Goal: Transaction & Acquisition: Purchase product/service

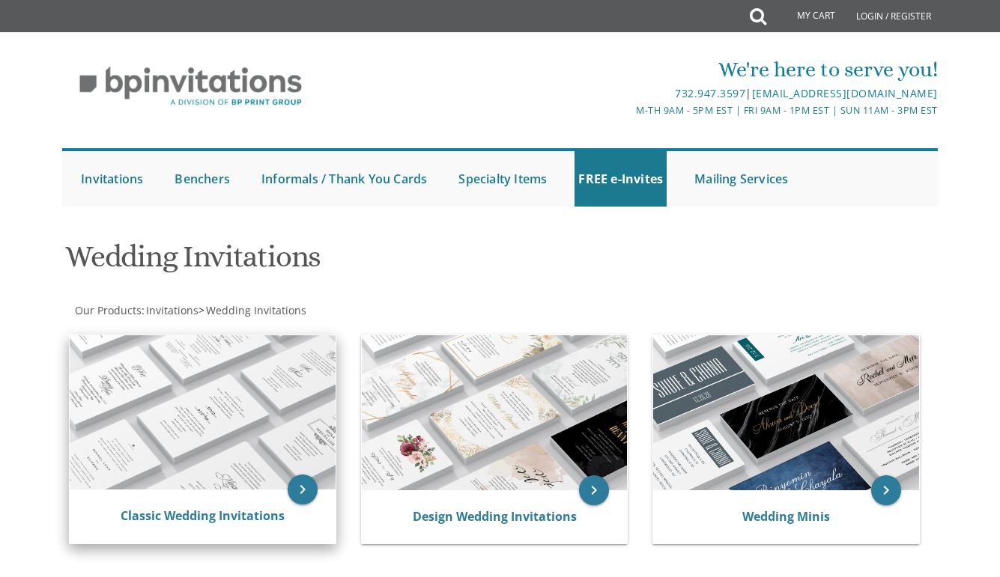
click at [264, 458] on img at bounding box center [203, 413] width 266 height 155
click at [303, 496] on icon "keyboard_arrow_right" at bounding box center [303, 490] width 30 height 30
click at [307, 496] on icon "keyboard_arrow_right" at bounding box center [303, 490] width 30 height 30
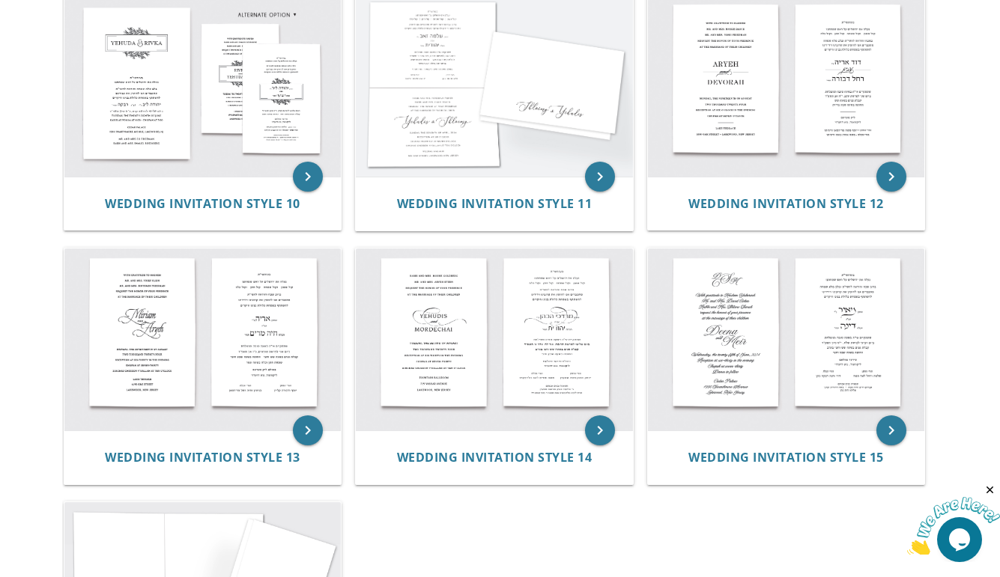
scroll to position [1212, 0]
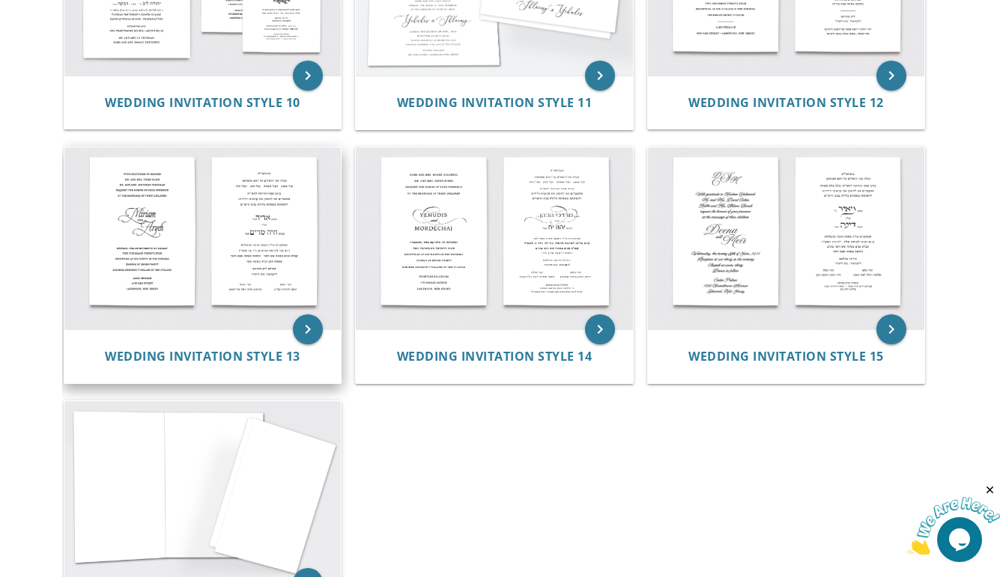
click at [271, 251] on img at bounding box center [202, 239] width 277 height 182
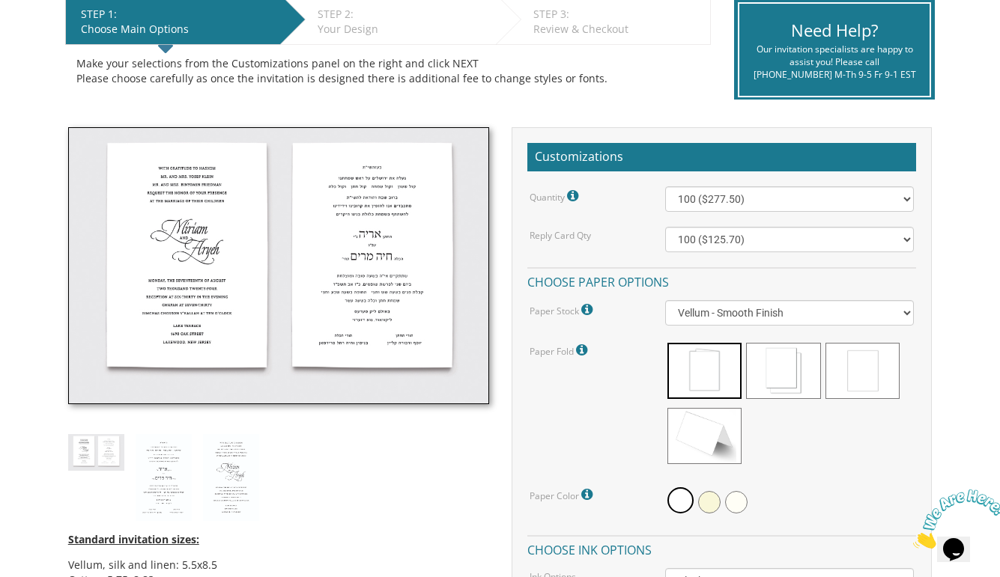
scroll to position [323, 0]
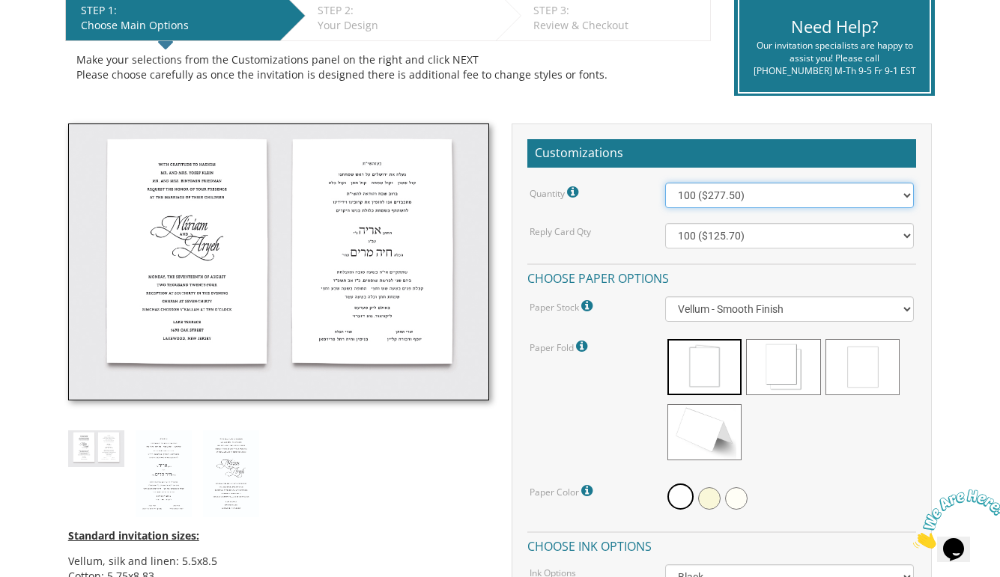
click at [816, 194] on select "100 ($277.50) 200 ($330.45) 300 ($380.65) 400 ($432.70) 500 ($482.10) 600 ($534…" at bounding box center [789, 195] width 249 height 25
click at [797, 189] on select "100 ($277.50) 200 ($330.45) 300 ($380.65) 400 ($432.70) 500 ($482.10) 600 ($534…" at bounding box center [789, 195] width 249 height 25
select select "800"
click at [665, 183] on select "100 ($277.50) 200 ($330.45) 300 ($380.65) 400 ($432.70) 500 ($482.10) 600 ($534…" at bounding box center [789, 195] width 249 height 25
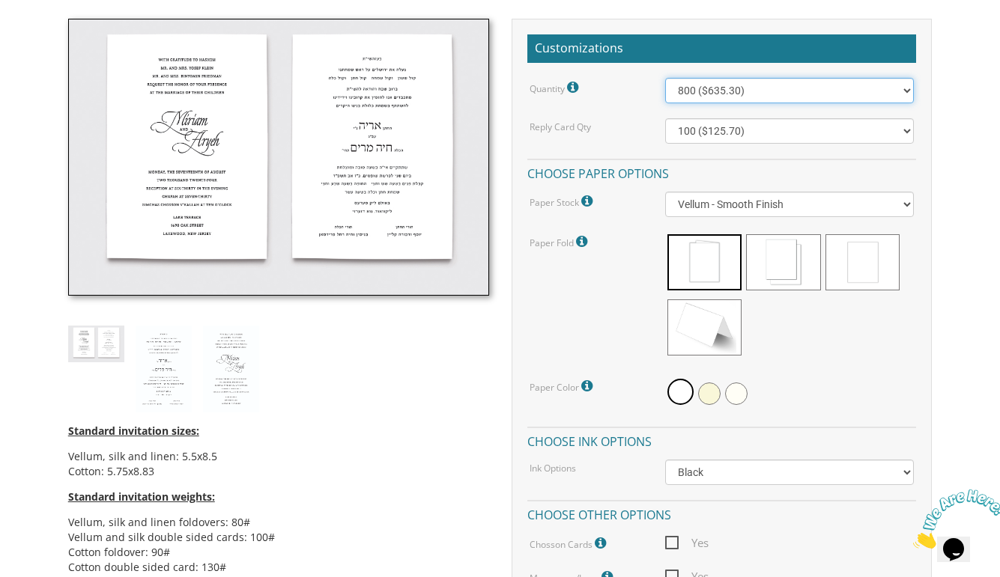
scroll to position [452, 0]
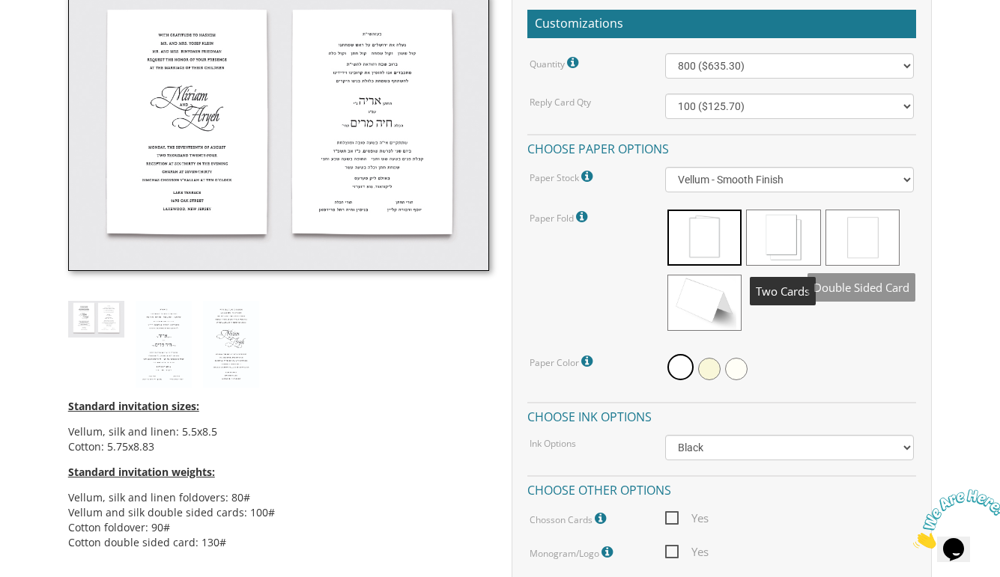
click at [866, 245] on span at bounding box center [862, 238] width 74 height 56
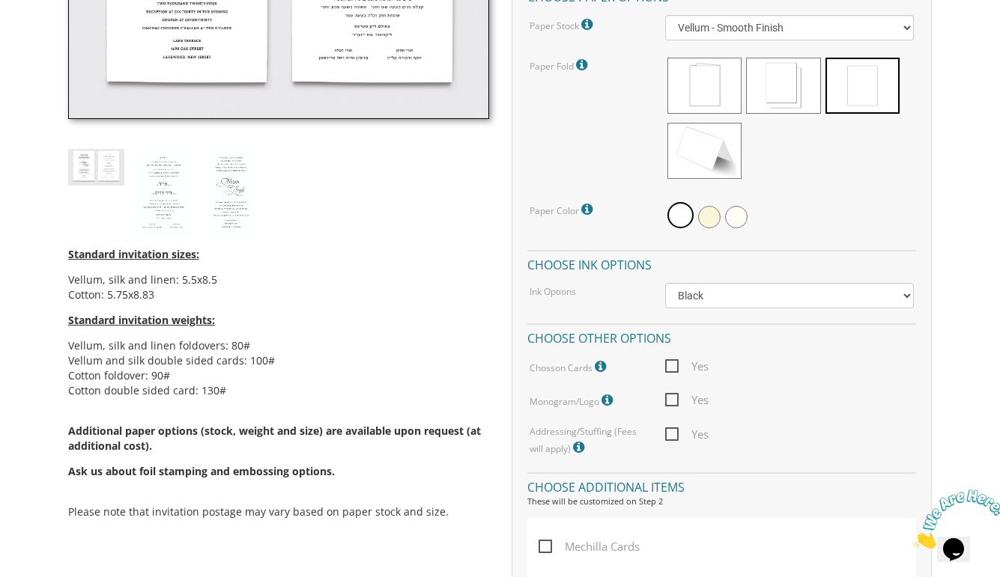
scroll to position [605, 0]
click at [784, 294] on select "Black Colored Ink ($65.00) Black + One Color ($211.00) Two Colors ($265.00)" at bounding box center [789, 294] width 249 height 25
click at [665, 282] on select "Black Colored Ink ($65.00) Black + One Color ($211.00) Two Colors ($265.00)" at bounding box center [789, 294] width 249 height 25
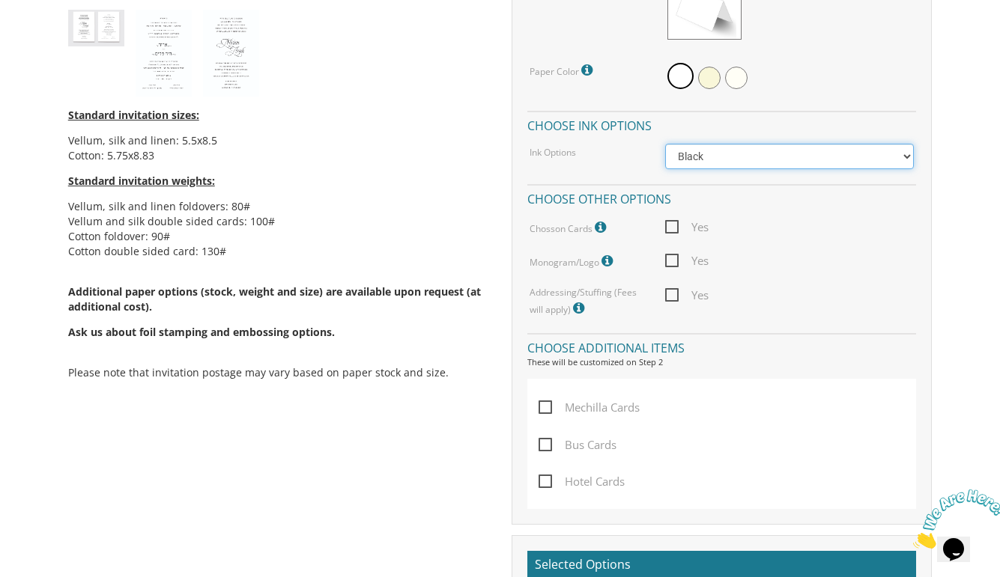
scroll to position [748, 0]
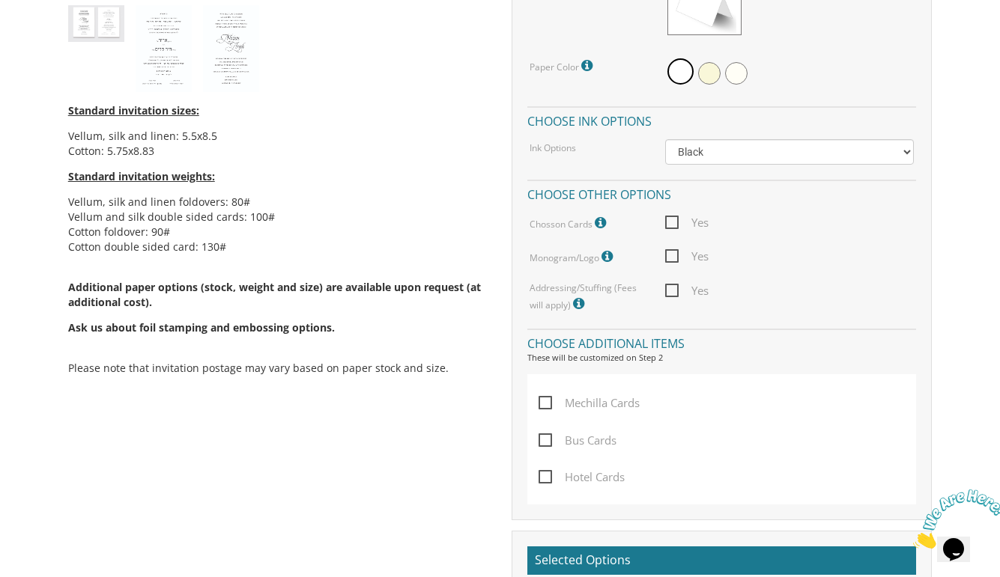
click at [601, 225] on icon at bounding box center [602, 222] width 15 height 13
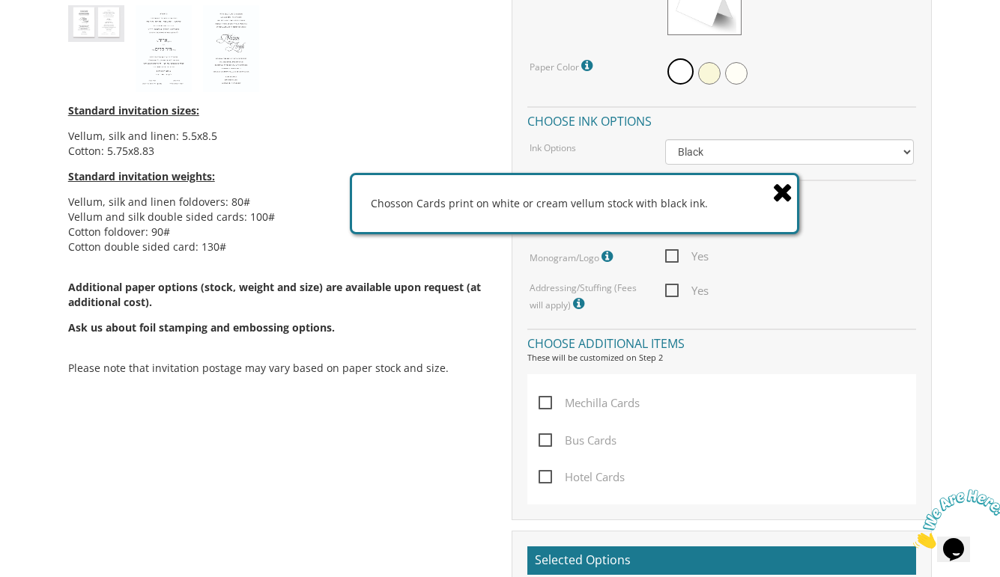
click at [499, 254] on div "Standard invitation sizes: Vellum, silk and linen: 5.5x8.5 Cotton: 5.75x8.83 St…" at bounding box center [278, 50] width 443 height 704
click at [785, 189] on icon at bounding box center [782, 192] width 21 height 26
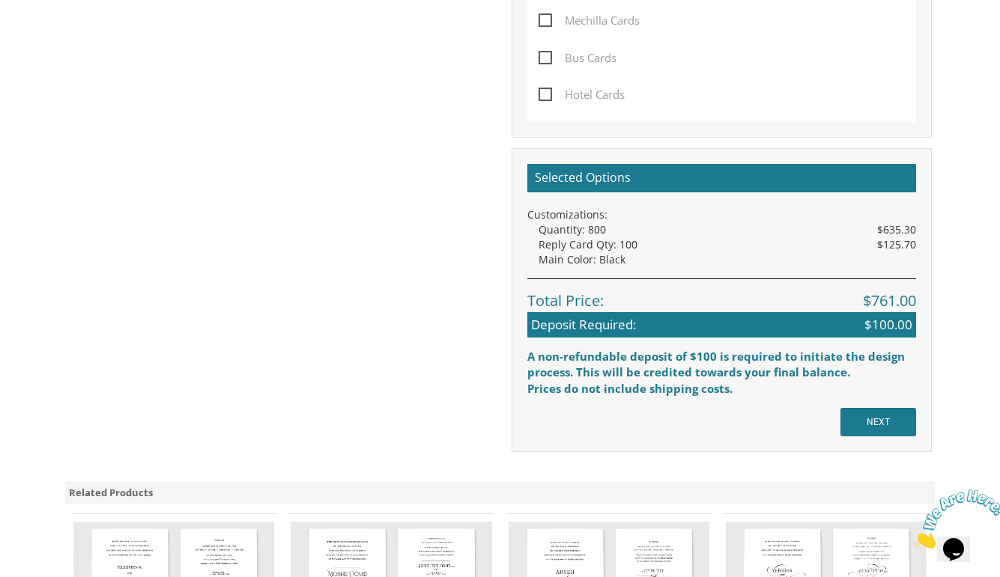
scroll to position [1135, 0]
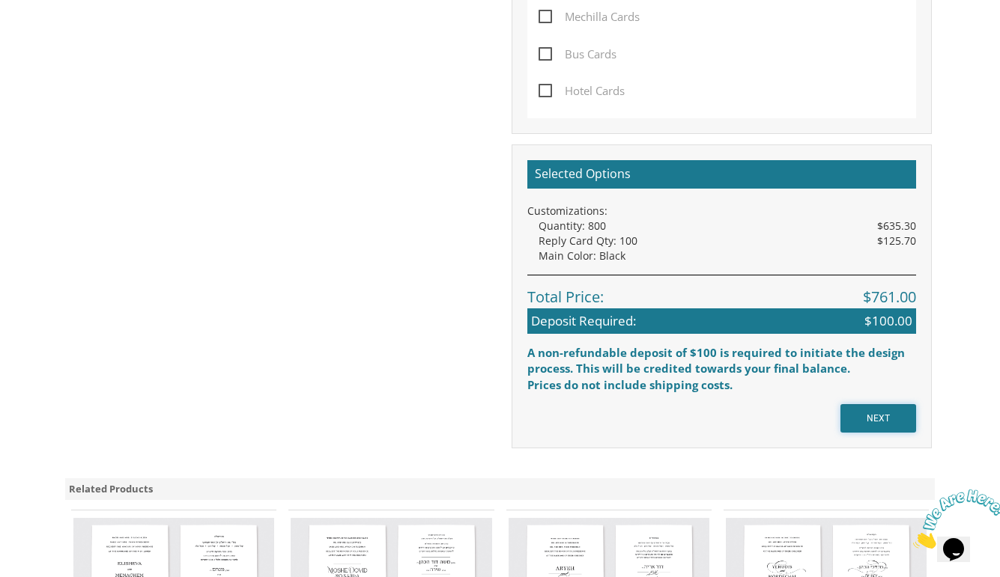
click at [859, 427] on input "NEXT" at bounding box center [878, 418] width 76 height 28
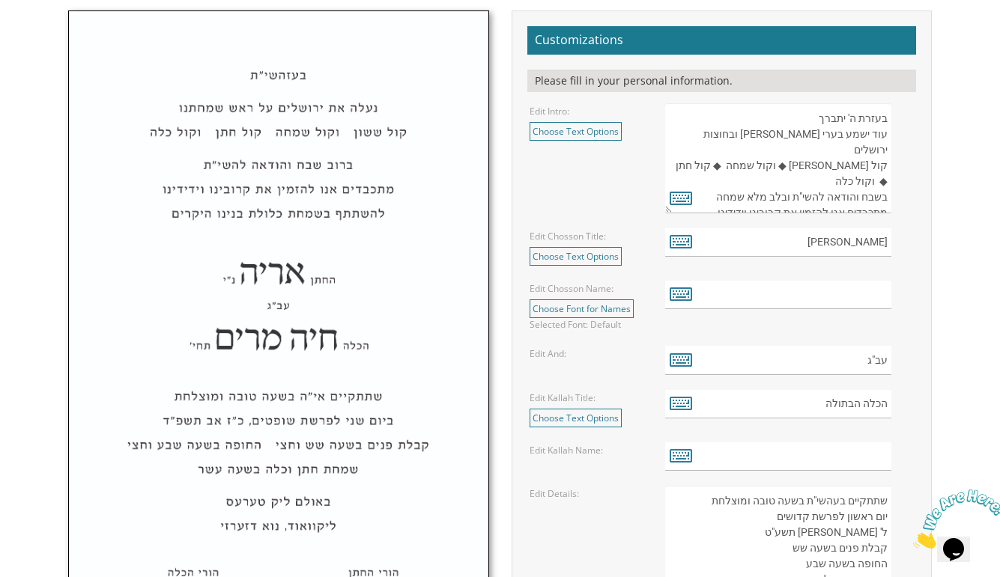
scroll to position [509, 0]
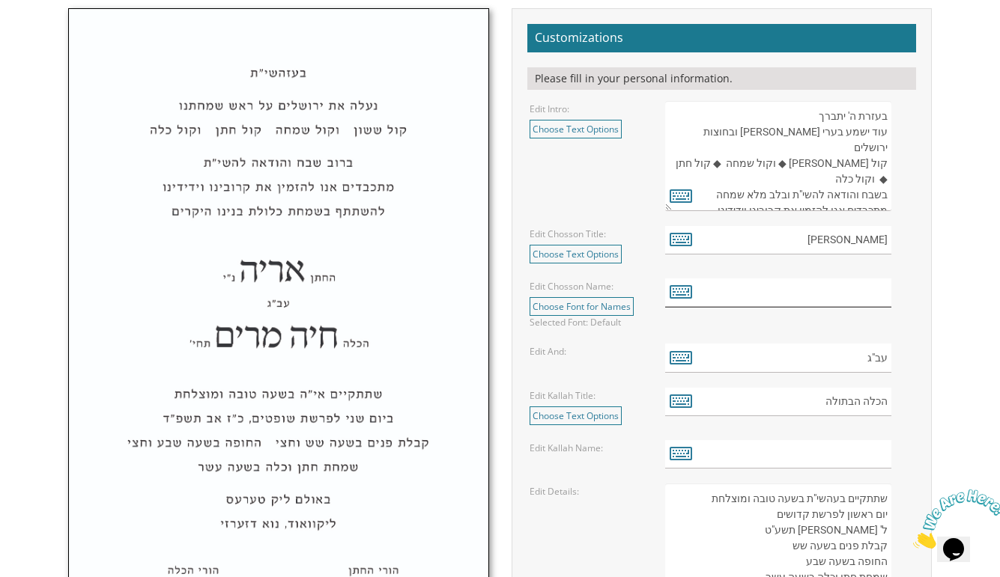
click at [825, 298] on input "text" at bounding box center [778, 293] width 226 height 29
type input "צ"
type input "[PERSON_NAME]"
click at [825, 457] on input "text" at bounding box center [778, 454] width 226 height 29
type input "ט"
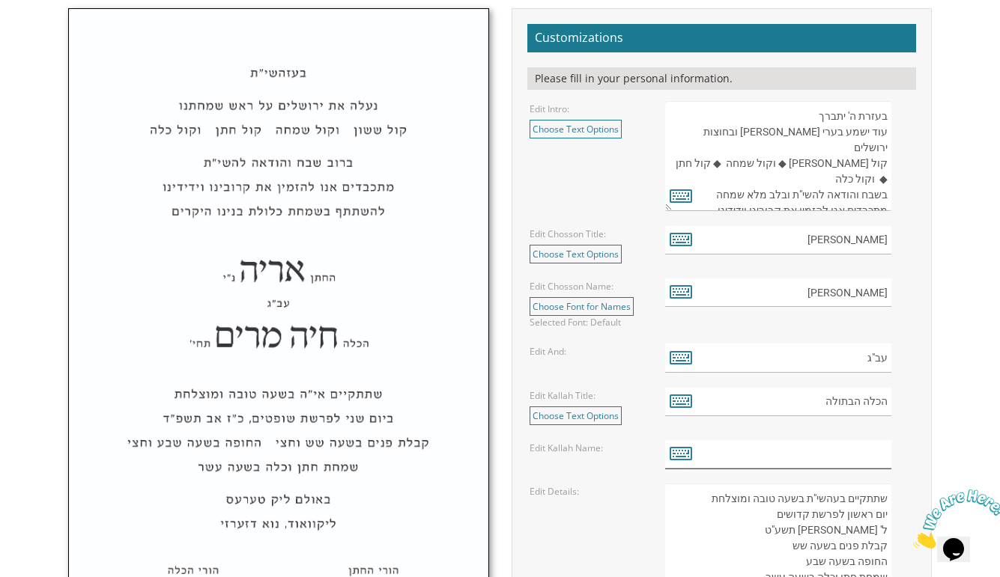
type input "י"
type input "ו"
type input "ח"
type input "ע"
type input "כ"
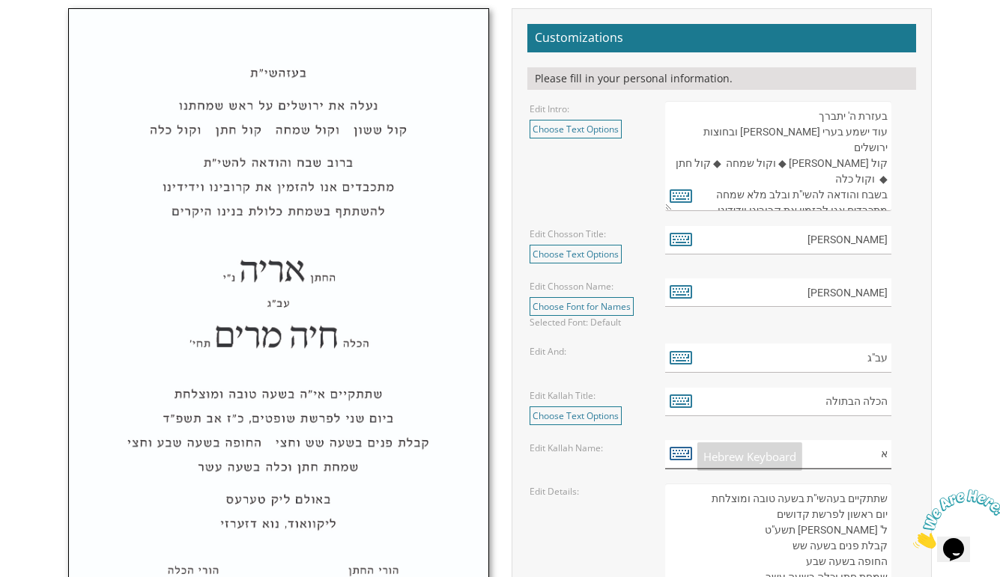
type input "א"
click at [682, 456] on icon at bounding box center [681, 453] width 22 height 21
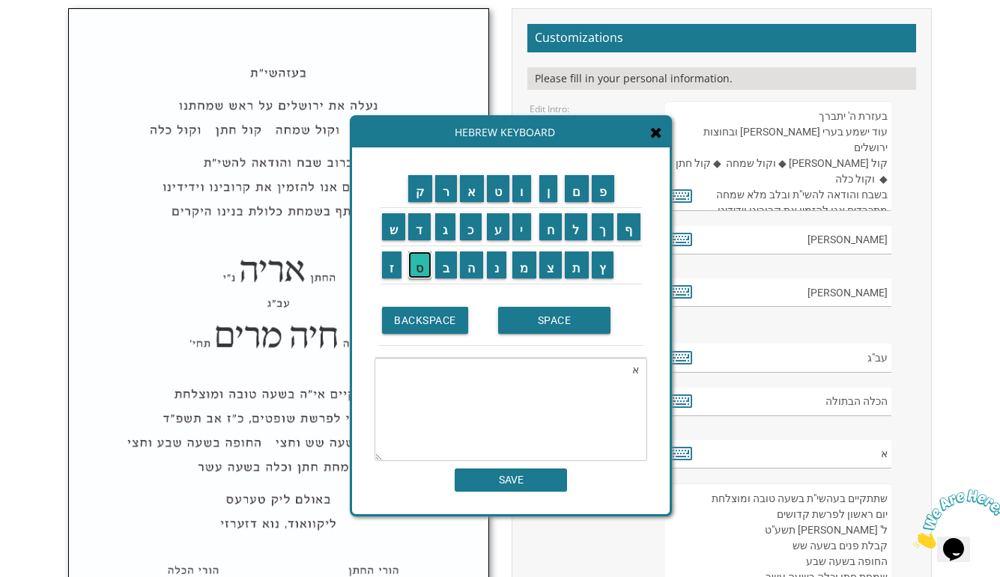
click at [420, 275] on input "ס" at bounding box center [419, 265] width 23 height 27
click at [580, 267] on input "ת" at bounding box center [577, 265] width 24 height 27
click at [443, 189] on input "ר" at bounding box center [446, 188] width 22 height 27
click at [541, 323] on input "SPACE" at bounding box center [554, 320] width 112 height 27
click at [470, 197] on input "א" at bounding box center [472, 188] width 24 height 27
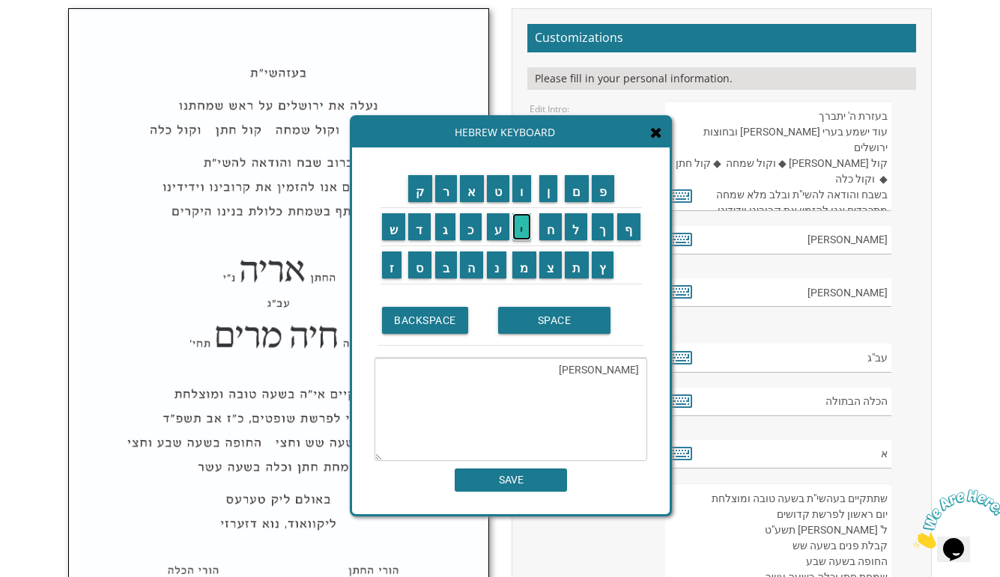
click at [523, 234] on input "י" at bounding box center [521, 226] width 19 height 27
click at [387, 269] on input "ז" at bounding box center [392, 265] width 20 height 27
click at [427, 237] on input "ד" at bounding box center [419, 226] width 22 height 27
click at [521, 197] on input "ו" at bounding box center [521, 188] width 19 height 27
click at [449, 195] on input "ר" at bounding box center [446, 188] width 22 height 27
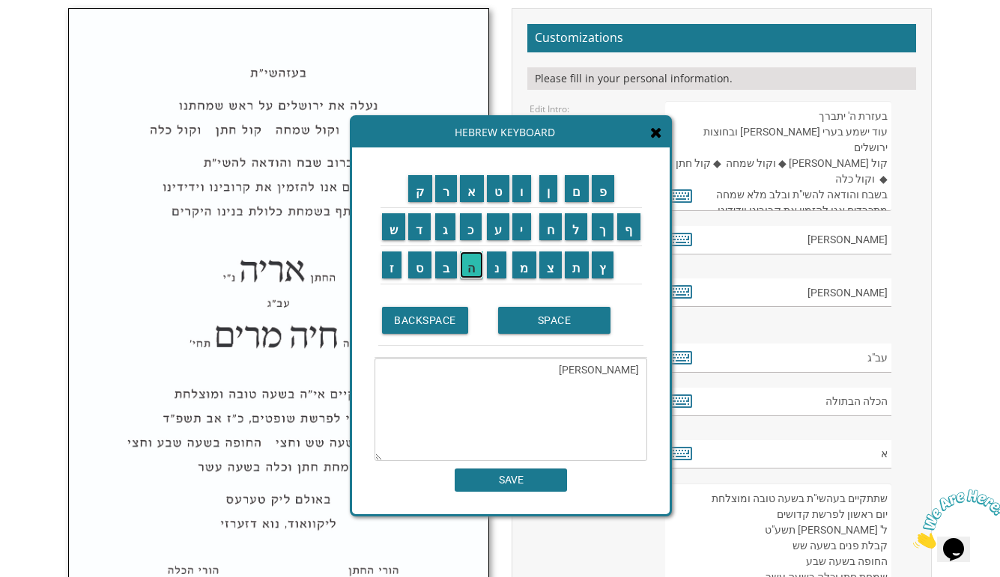
click at [470, 267] on input "ה" at bounding box center [471, 265] width 23 height 27
type textarea "[PERSON_NAME]"
click at [483, 482] on input "SAVE" at bounding box center [511, 480] width 112 height 23
type input "[PERSON_NAME]"
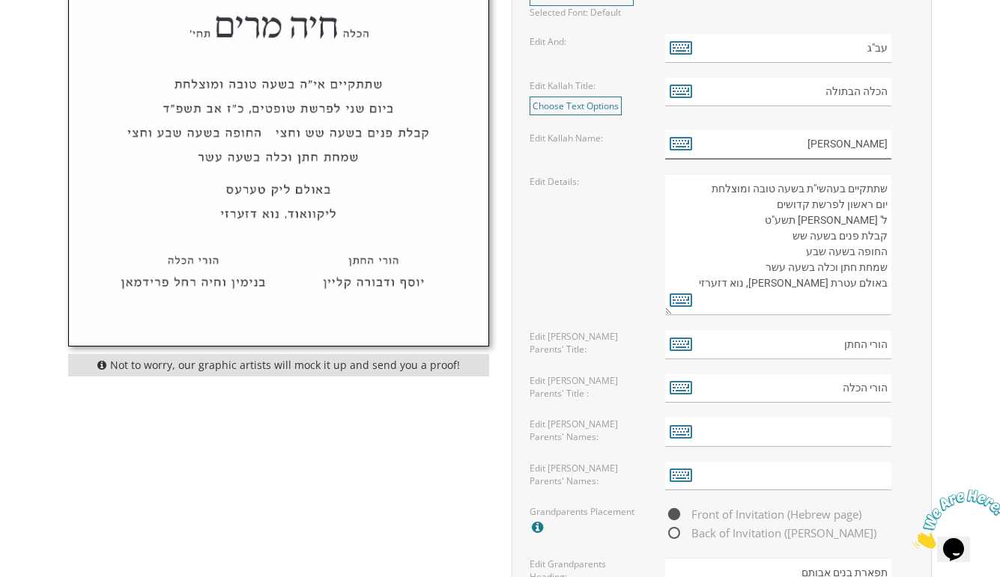
scroll to position [822, 0]
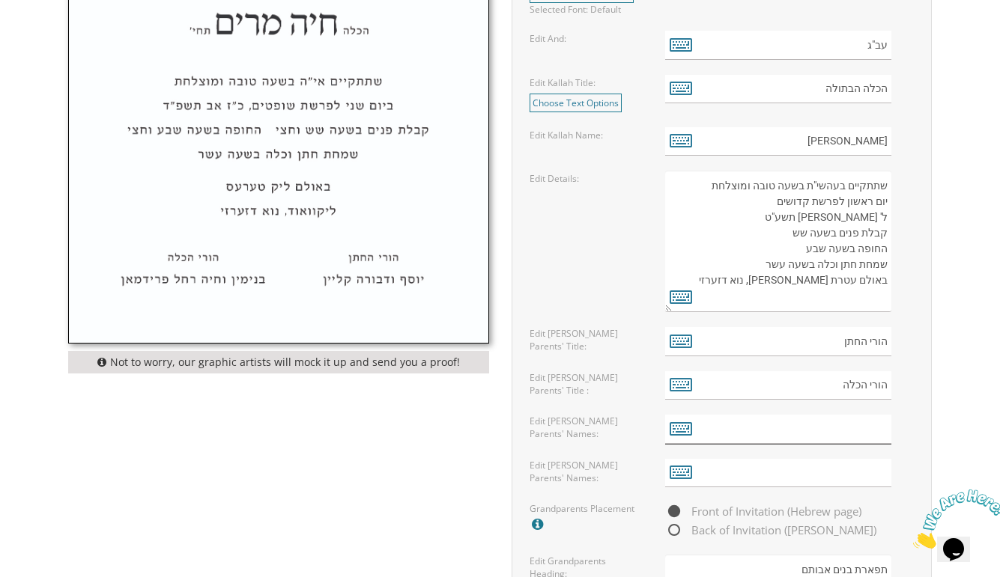
click at [792, 425] on input "text" at bounding box center [778, 429] width 226 height 29
click at [864, 434] on input "text" at bounding box center [778, 429] width 226 height 29
click at [866, 427] on input "text" at bounding box center [778, 429] width 226 height 29
click at [677, 427] on icon at bounding box center [681, 428] width 22 height 21
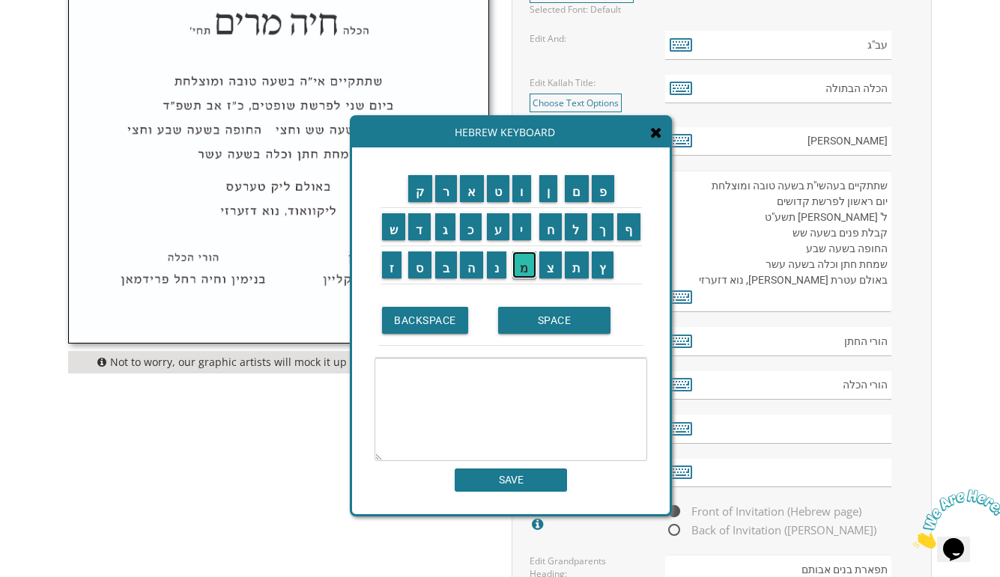
click at [524, 266] on input "מ" at bounding box center [524, 265] width 24 height 27
click at [467, 179] on input "א" at bounding box center [472, 188] width 24 height 27
click at [523, 226] on input "י" at bounding box center [521, 226] width 19 height 27
click at [449, 195] on input "ר" at bounding box center [446, 188] width 22 height 27
click at [588, 329] on input "SPACE" at bounding box center [554, 320] width 112 height 27
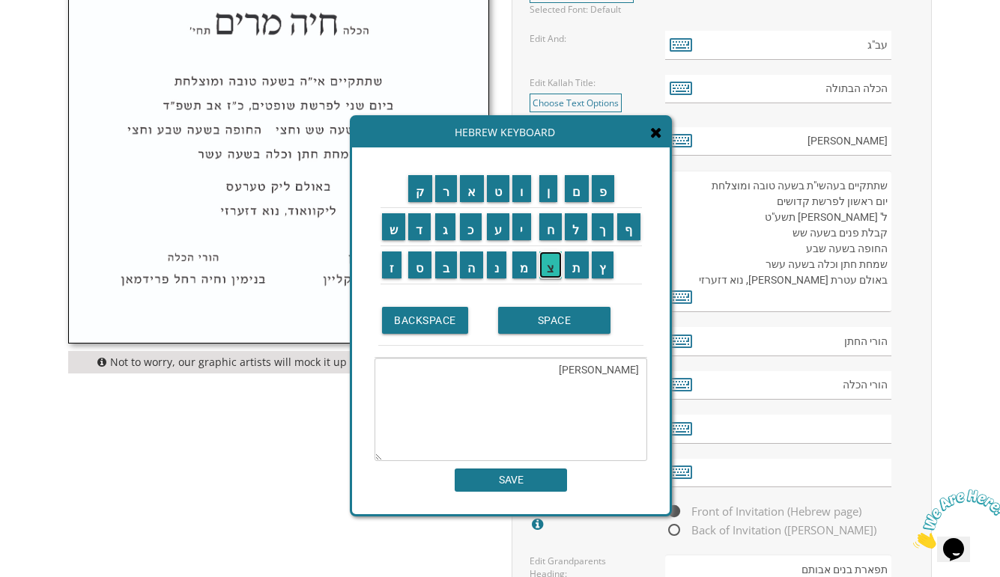
click at [546, 270] on input "צ" at bounding box center [550, 265] width 23 height 27
click at [447, 267] on input "ב" at bounding box center [446, 265] width 22 height 27
click at [524, 238] on input "י" at bounding box center [521, 226] width 19 height 27
click at [524, 313] on input "SPACE" at bounding box center [554, 320] width 112 height 27
click at [522, 186] on input "ו" at bounding box center [521, 188] width 19 height 27
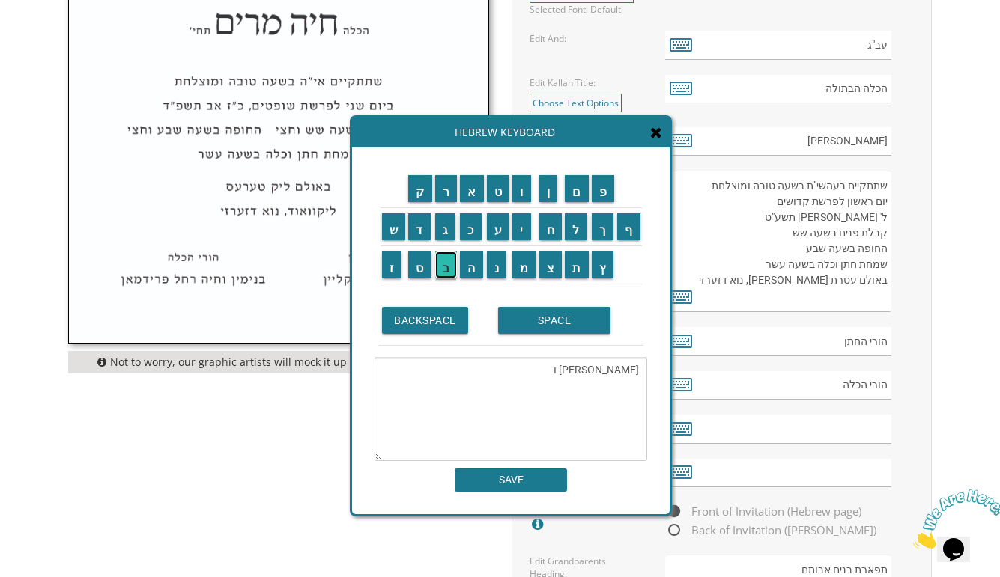
click at [447, 263] on input "ב" at bounding box center [446, 265] width 22 height 27
click at [586, 270] on input "ת" at bounding box center [577, 265] width 24 height 27
click at [524, 233] on input "י" at bounding box center [521, 226] width 19 height 27
click at [475, 267] on input "ה" at bounding box center [471, 265] width 23 height 27
click at [524, 324] on input "SPACE" at bounding box center [554, 320] width 112 height 27
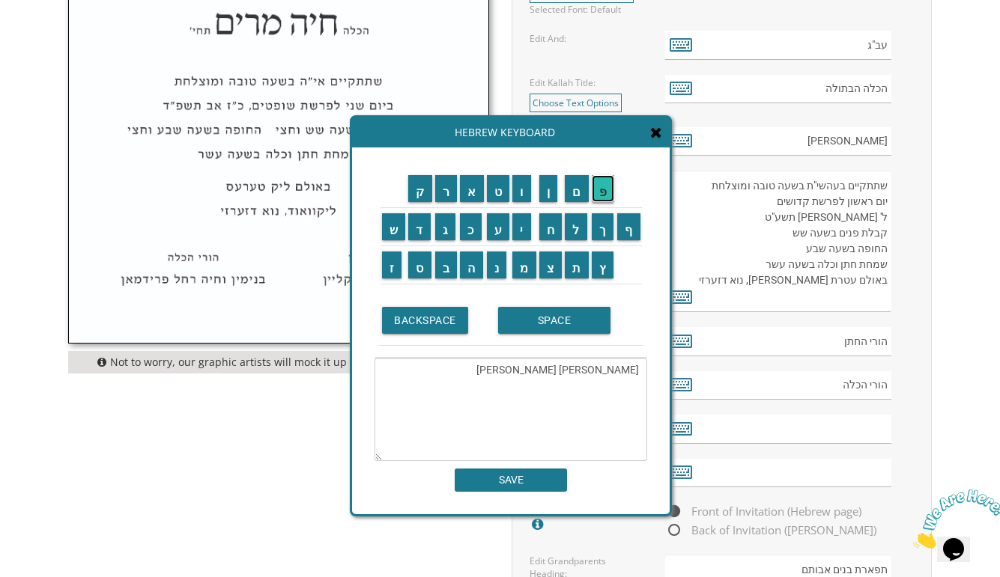
click at [602, 197] on input "פ" at bounding box center [603, 188] width 23 height 27
click at [422, 272] on input "ס" at bounding box center [419, 265] width 23 height 27
click at [664, 132] on div "Hebrew Keyboard" at bounding box center [511, 133] width 318 height 30
click at [542, 369] on textarea "[PERSON_NAME] [PERSON_NAME] פס" at bounding box center [510, 409] width 273 height 103
click at [497, 194] on input "ט" at bounding box center [498, 188] width 23 height 27
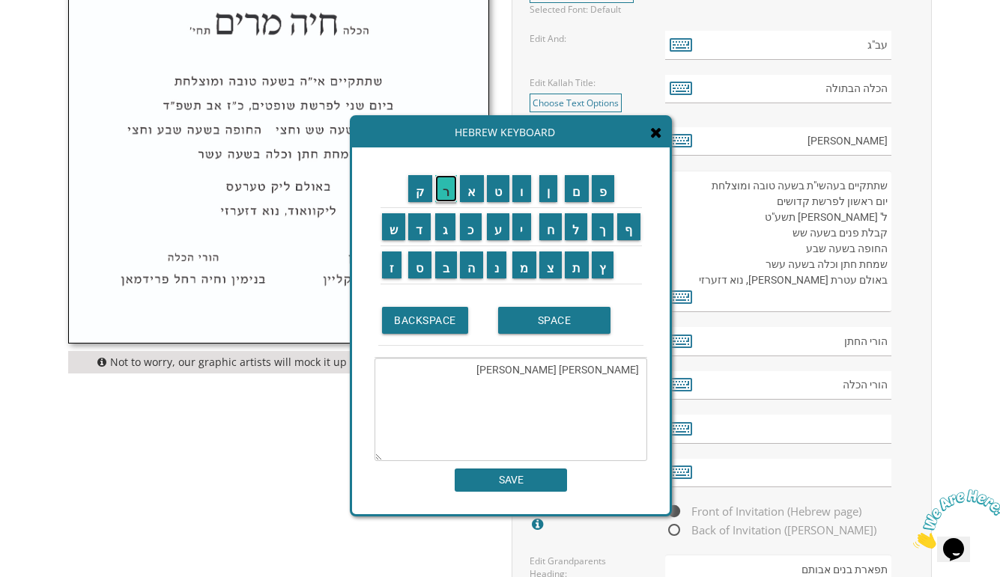
click at [445, 189] on input "ר" at bounding box center [446, 188] width 22 height 27
click at [498, 272] on input "נ" at bounding box center [497, 265] width 20 height 27
click at [416, 182] on input "ק" at bounding box center [420, 188] width 24 height 27
type textarea "[PERSON_NAME] [PERSON_NAME]"
click at [521, 481] on input "SAVE" at bounding box center [511, 480] width 112 height 23
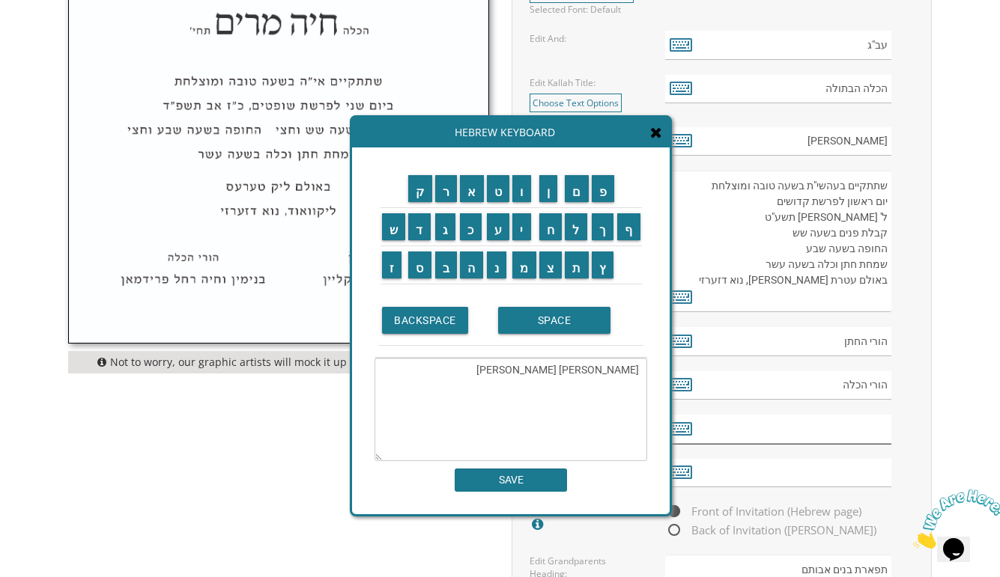
type input "[PERSON_NAME] [PERSON_NAME]"
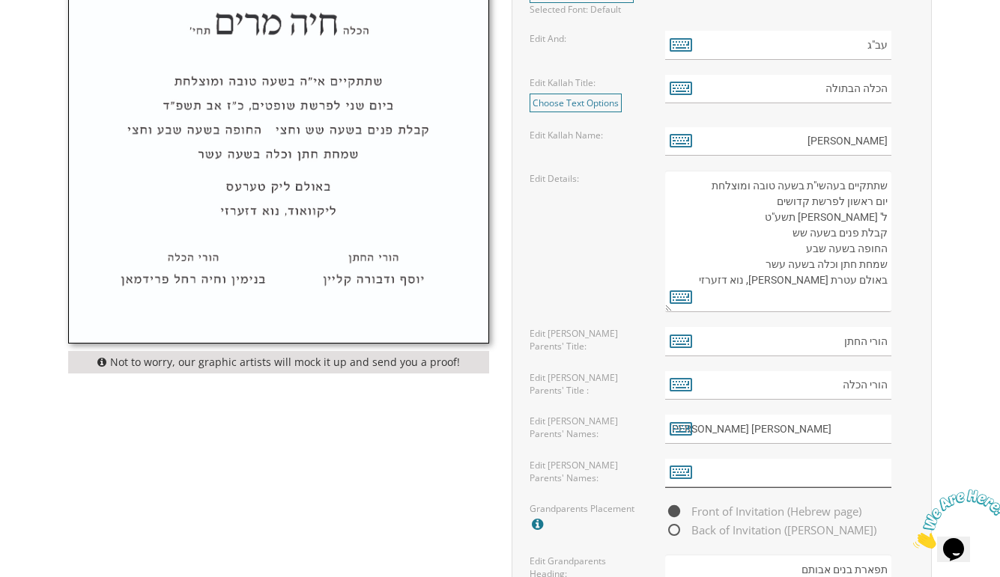
click at [736, 471] on input "text" at bounding box center [778, 473] width 226 height 29
click at [681, 471] on icon at bounding box center [681, 471] width 22 height 21
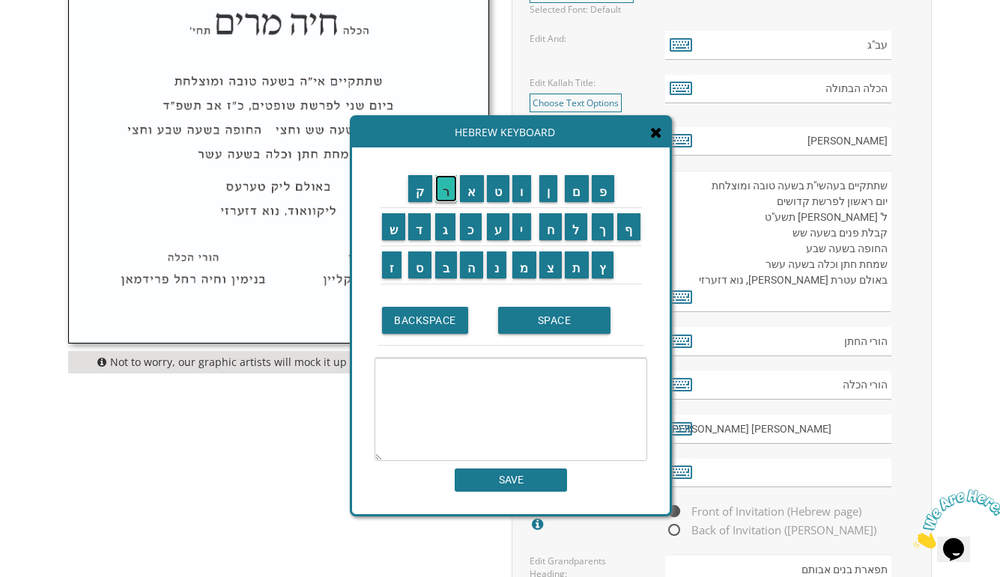
click at [446, 192] on input "ר" at bounding box center [446, 188] width 22 height 27
click at [614, 194] on input "פ" at bounding box center [603, 188] width 23 height 27
click at [472, 190] on input "א" at bounding box center [472, 188] width 24 height 27
click at [571, 225] on input "ל" at bounding box center [576, 226] width 22 height 27
click at [562, 325] on input "SPACE" at bounding box center [554, 320] width 112 height 27
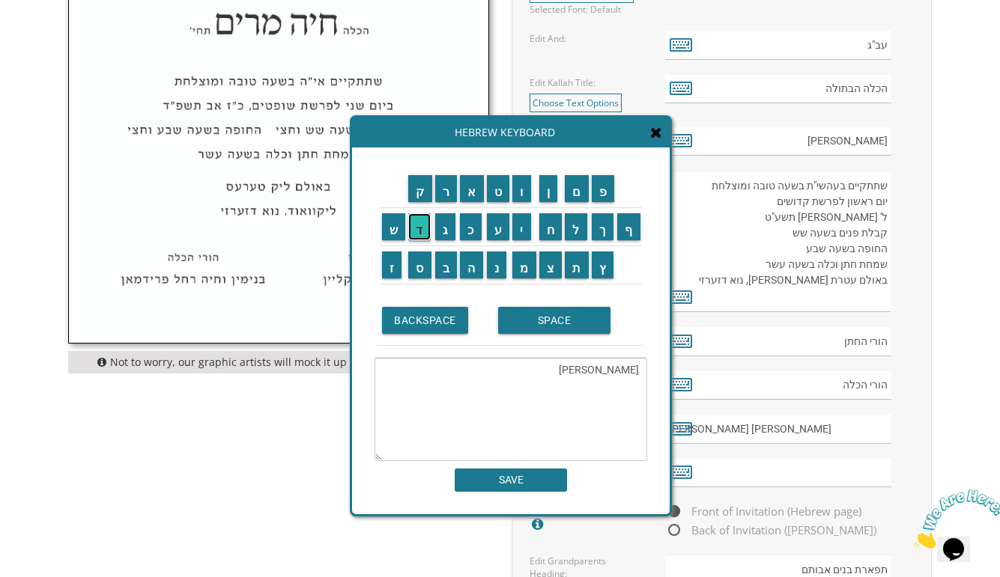
click at [423, 229] on input "ד" at bounding box center [419, 226] width 22 height 27
click at [524, 190] on input "ו" at bounding box center [521, 188] width 19 height 27
click at [420, 230] on input "ד" at bounding box center [419, 226] width 22 height 27
click at [533, 327] on input "SPACE" at bounding box center [554, 320] width 112 height 27
click at [611, 196] on input "פ" at bounding box center [603, 188] width 23 height 27
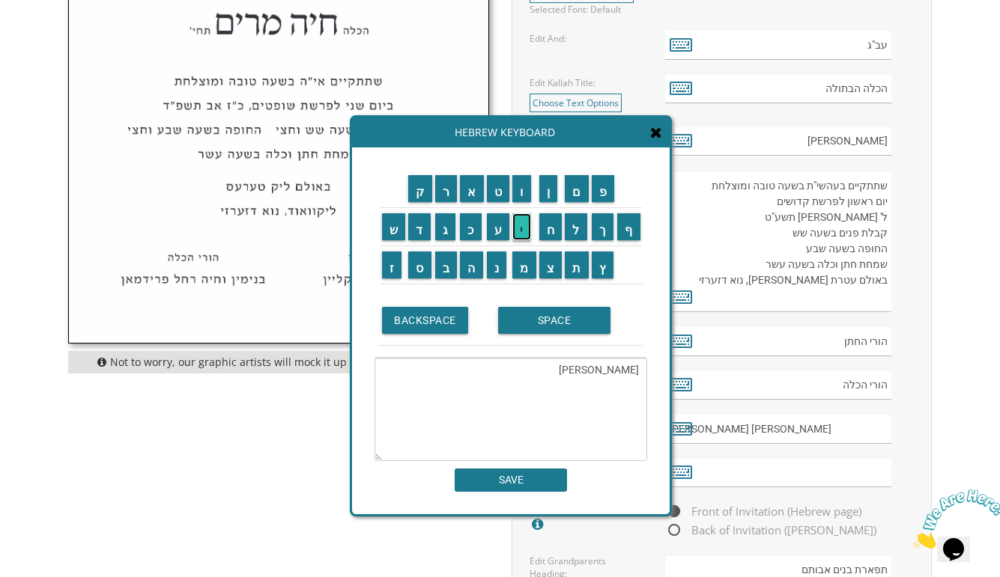
click at [529, 226] on input "י" at bounding box center [521, 226] width 19 height 27
click at [526, 195] on input "ו" at bounding box center [521, 188] width 19 height 27
click at [575, 226] on input "ל" at bounding box center [576, 226] width 22 height 27
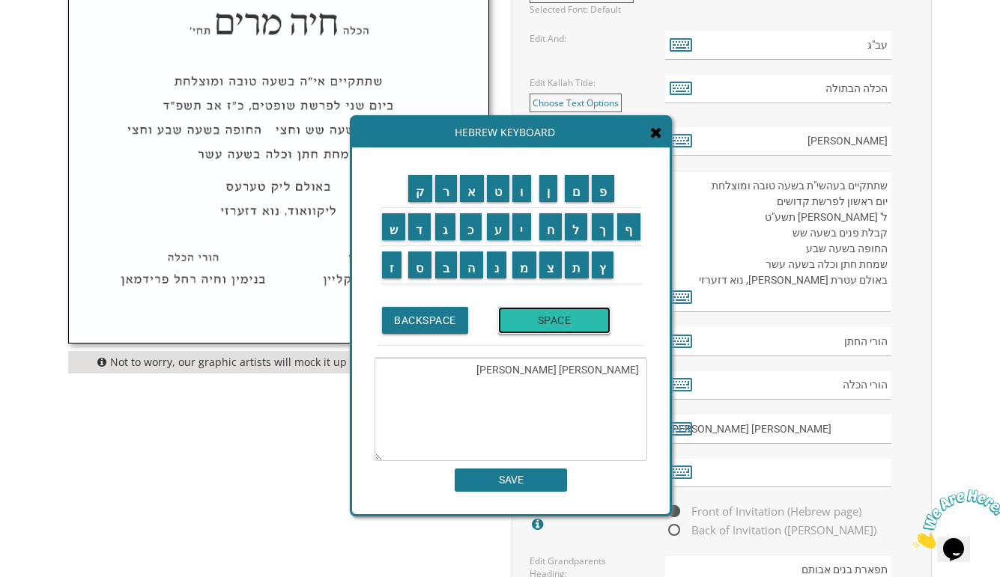
click at [522, 324] on input "SPACE" at bounding box center [554, 320] width 112 height 27
click at [386, 267] on input "ז" at bounding box center [392, 265] width 20 height 27
click at [575, 234] on input "ל" at bounding box center [576, 226] width 22 height 27
click at [540, 319] on input "SPACE" at bounding box center [554, 320] width 112 height 27
click at [552, 187] on input "ן" at bounding box center [548, 188] width 19 height 27
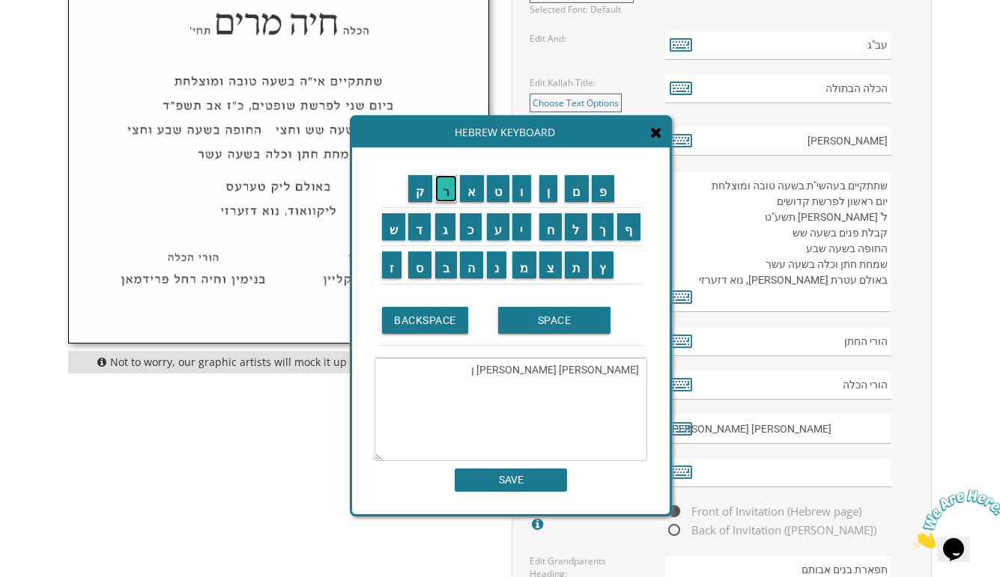
click at [444, 190] on input "ר" at bounding box center [446, 188] width 22 height 27
click at [528, 192] on input "ו" at bounding box center [521, 188] width 19 height 27
click at [576, 264] on input "ת" at bounding box center [577, 265] width 24 height 27
click at [419, 324] on input "BACKSPACE" at bounding box center [425, 320] width 86 height 27
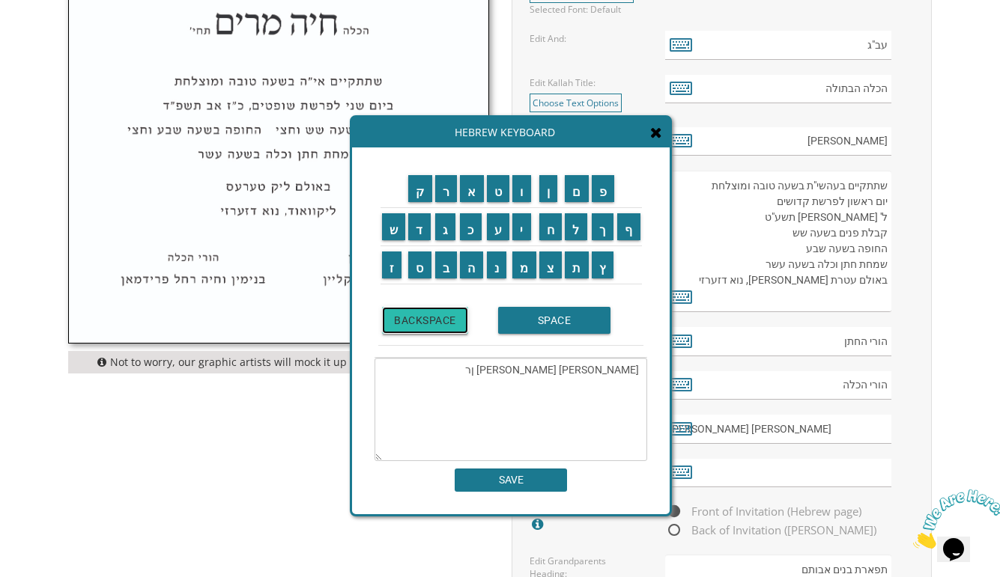
click at [419, 324] on input "BACKSPACE" at bounding box center [425, 320] width 86 height 27
click at [523, 192] on input "ו" at bounding box center [521, 188] width 19 height 27
click at [447, 189] on input "ר" at bounding box center [446, 188] width 22 height 27
click at [524, 195] on input "ו" at bounding box center [521, 188] width 19 height 27
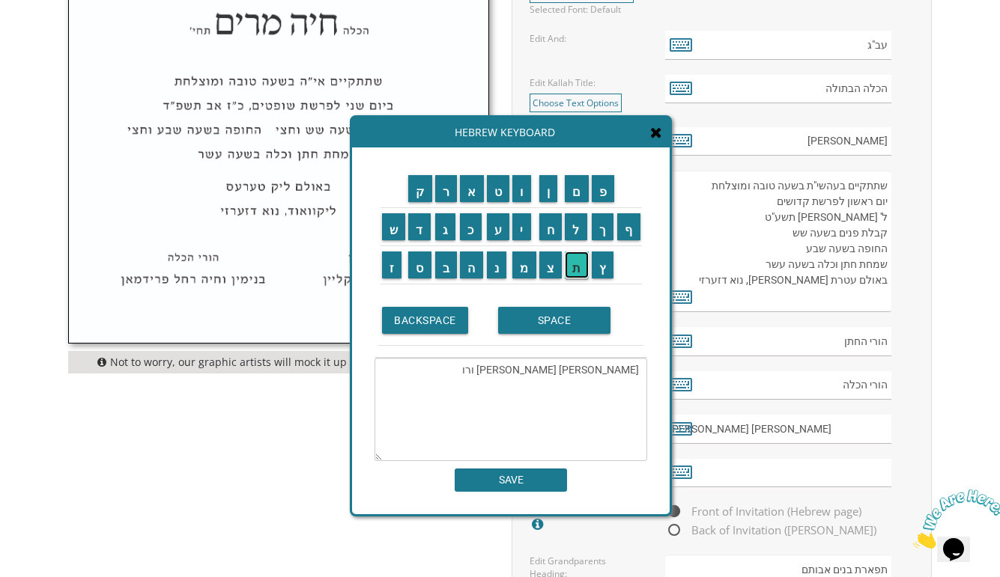
click at [573, 277] on input "ת" at bounding box center [577, 265] width 24 height 27
click at [540, 315] on input "SPACE" at bounding box center [554, 320] width 112 height 27
click at [467, 264] on input "ה" at bounding box center [471, 265] width 23 height 27
click at [518, 236] on input "י" at bounding box center [521, 226] width 19 height 27
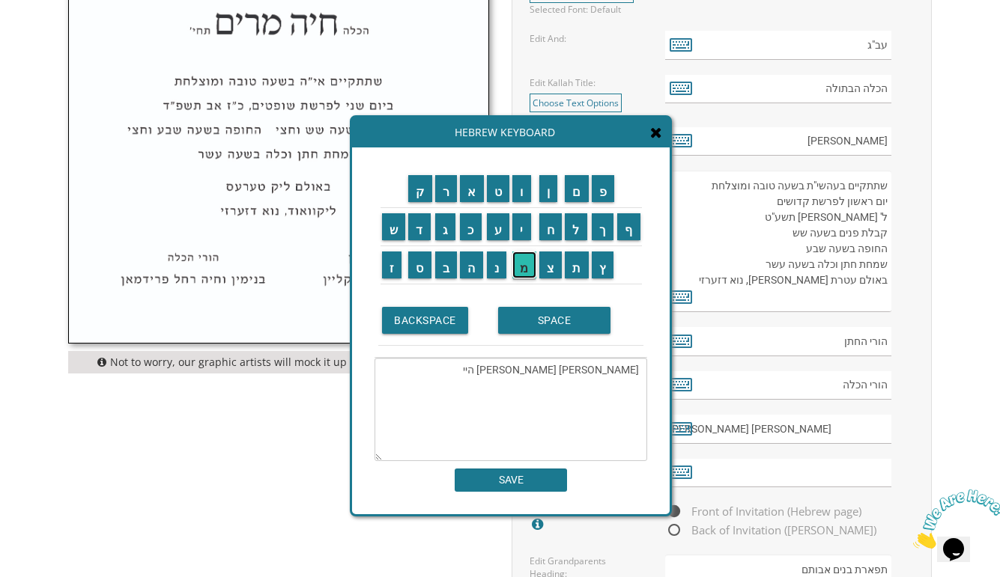
click at [521, 265] on input "מ" at bounding box center [524, 265] width 24 height 27
click at [549, 198] on input "ן" at bounding box center [548, 188] width 19 height 27
click at [558, 374] on textarea "[PERSON_NAME] [PERSON_NAME] [PERSON_NAME]" at bounding box center [510, 409] width 273 height 103
click at [521, 187] on input "ו" at bounding box center [521, 188] width 19 height 27
click at [578, 264] on input "ת" at bounding box center [577, 265] width 24 height 27
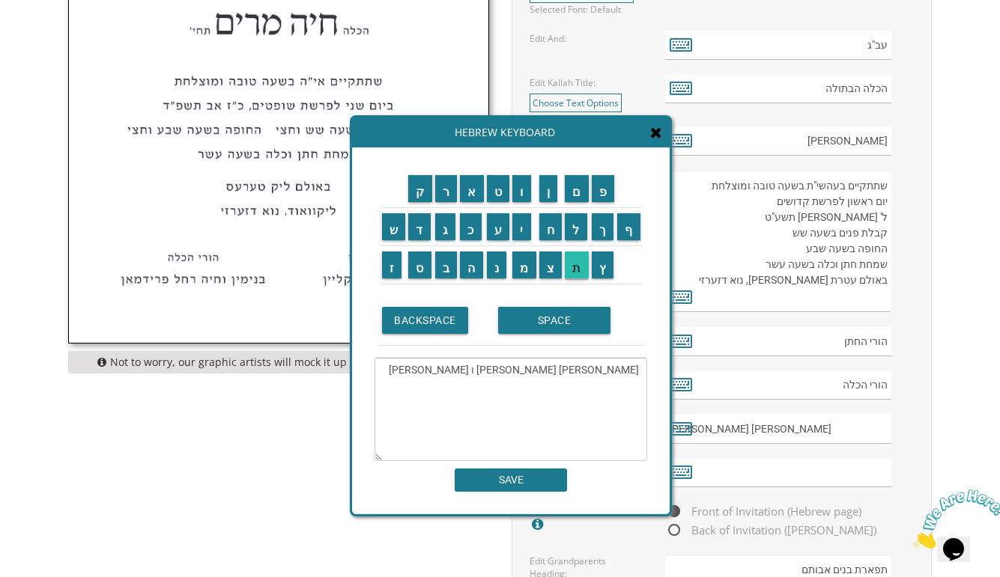
type textarea "[PERSON_NAME] [PERSON_NAME] ות [PERSON_NAME]"
